Goal: Navigation & Orientation: Find specific page/section

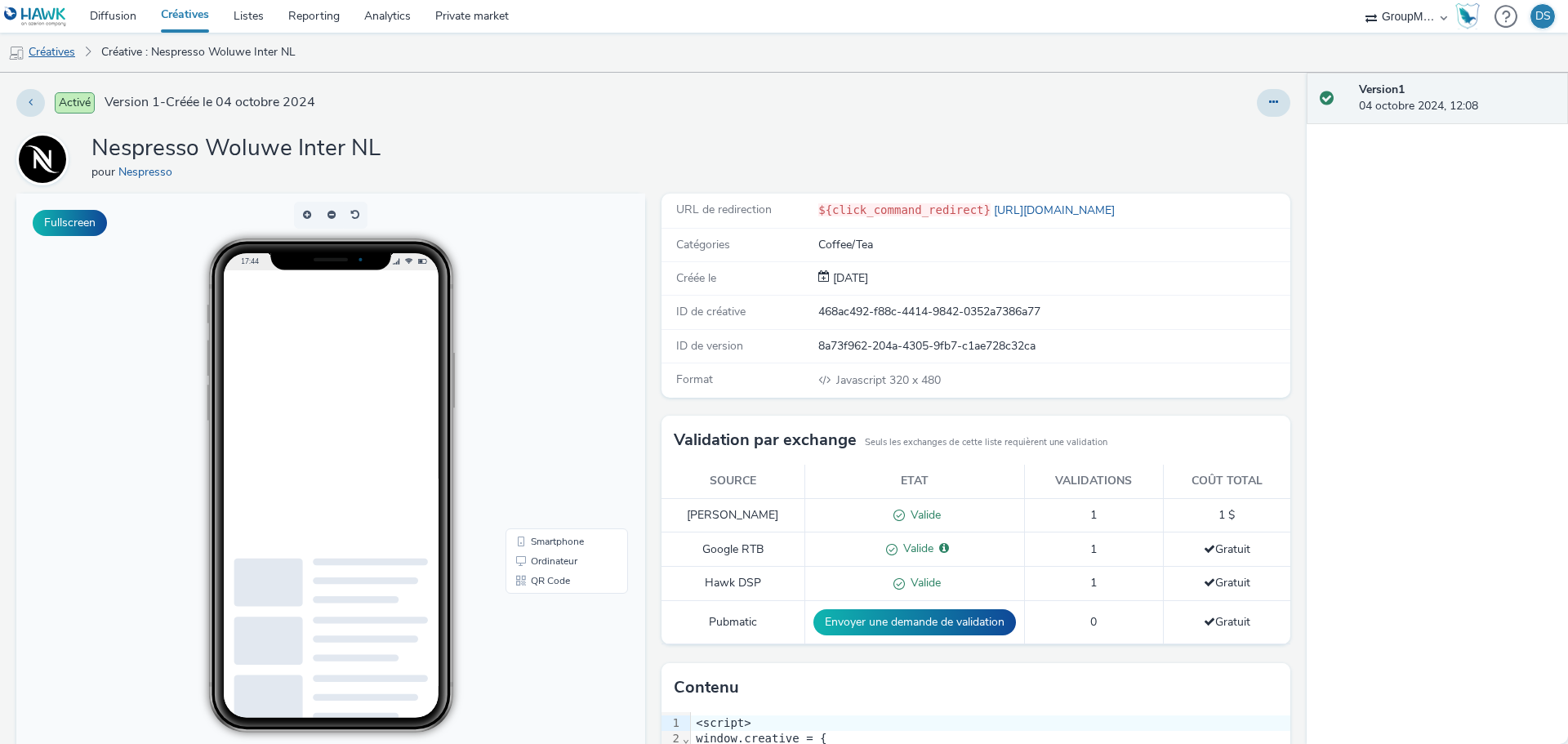
click at [40, 54] on link "Créatives" at bounding box center [41, 52] width 83 height 39
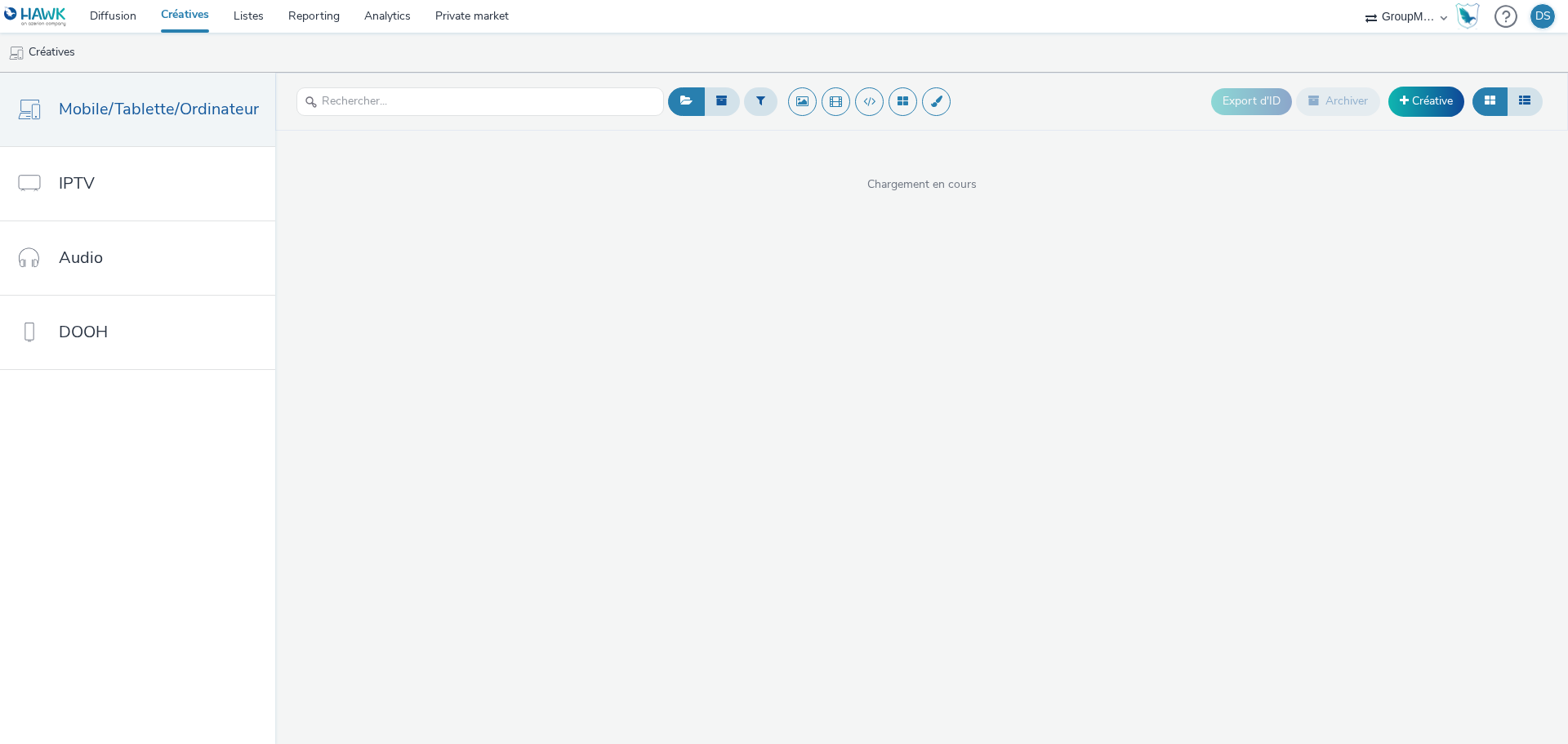
click at [200, 12] on link "Créatives" at bounding box center [185, 16] width 73 height 33
click at [118, 9] on link "Diffusion" at bounding box center [113, 16] width 71 height 33
